Goal: Find specific page/section: Find specific page/section

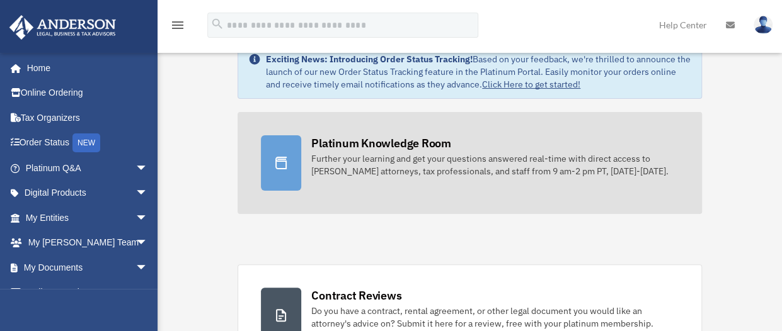
scroll to position [33, 0]
click at [376, 145] on div "Platinum Knowledge Room" at bounding box center [381, 144] width 140 height 16
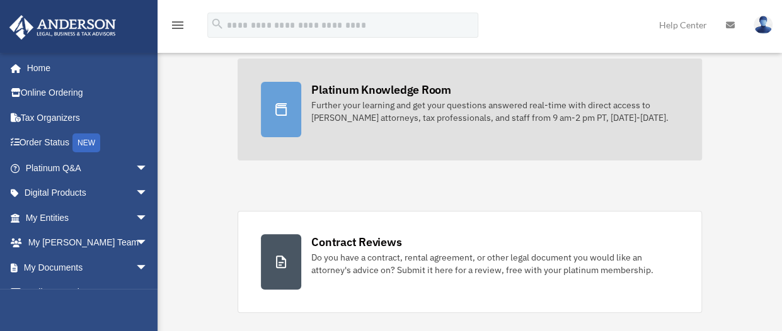
scroll to position [86, 0]
click at [283, 105] on icon at bounding box center [280, 110] width 15 height 15
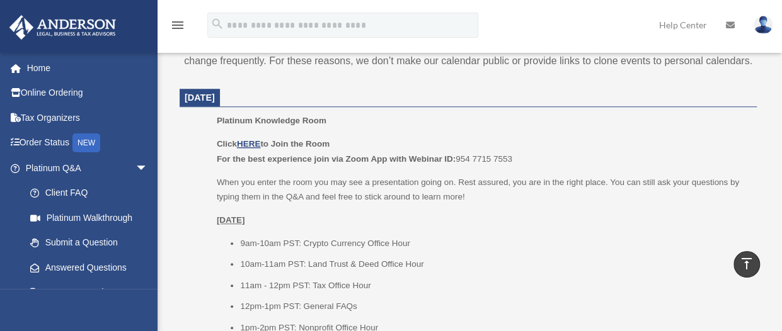
scroll to position [506, 0]
click at [255, 144] on u "HERE" at bounding box center [248, 145] width 23 height 9
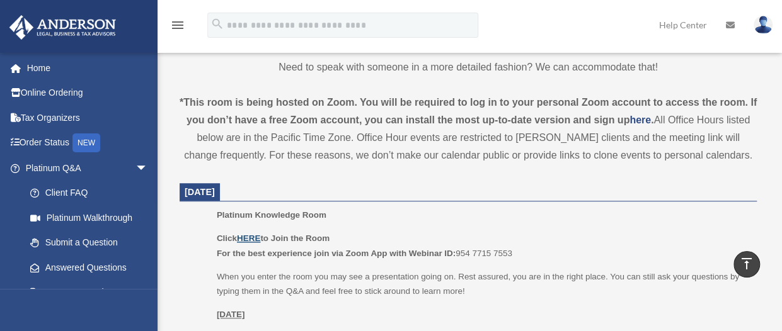
scroll to position [416, 0]
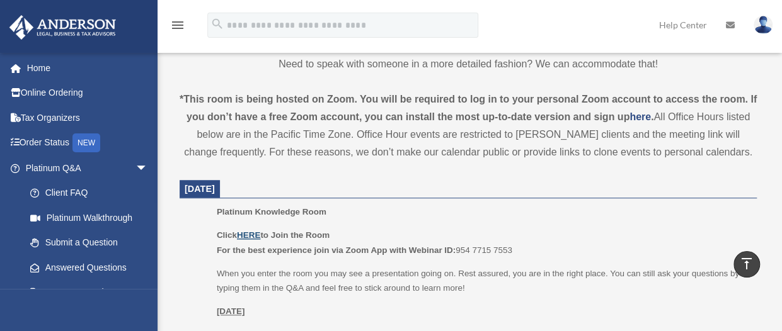
click at [260, 234] on u "HERE" at bounding box center [248, 235] width 23 height 9
